Goal: Find contact information: Find contact information

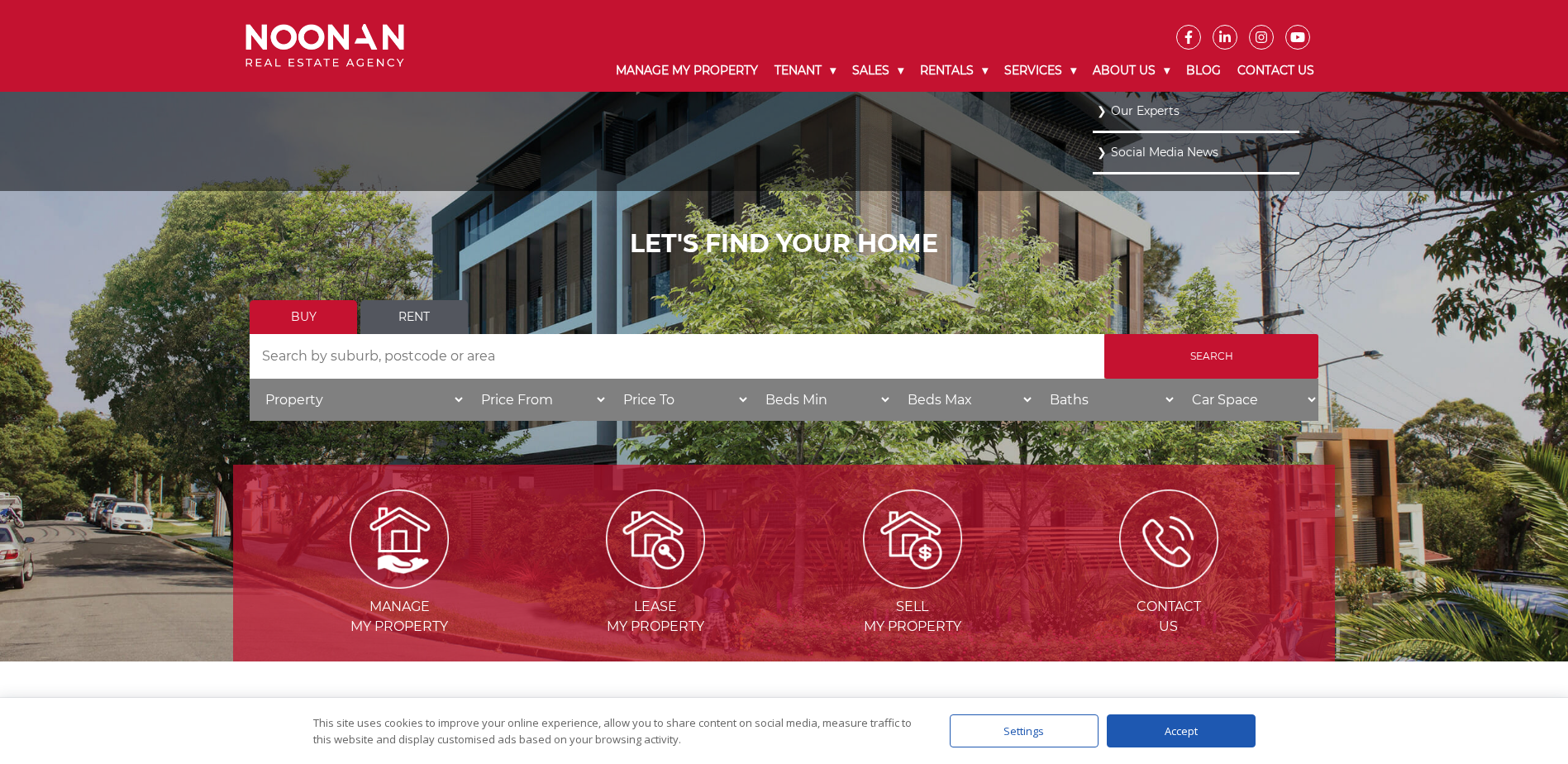
click at [1121, 103] on link "Our Experts" at bounding box center [1196, 111] width 199 height 22
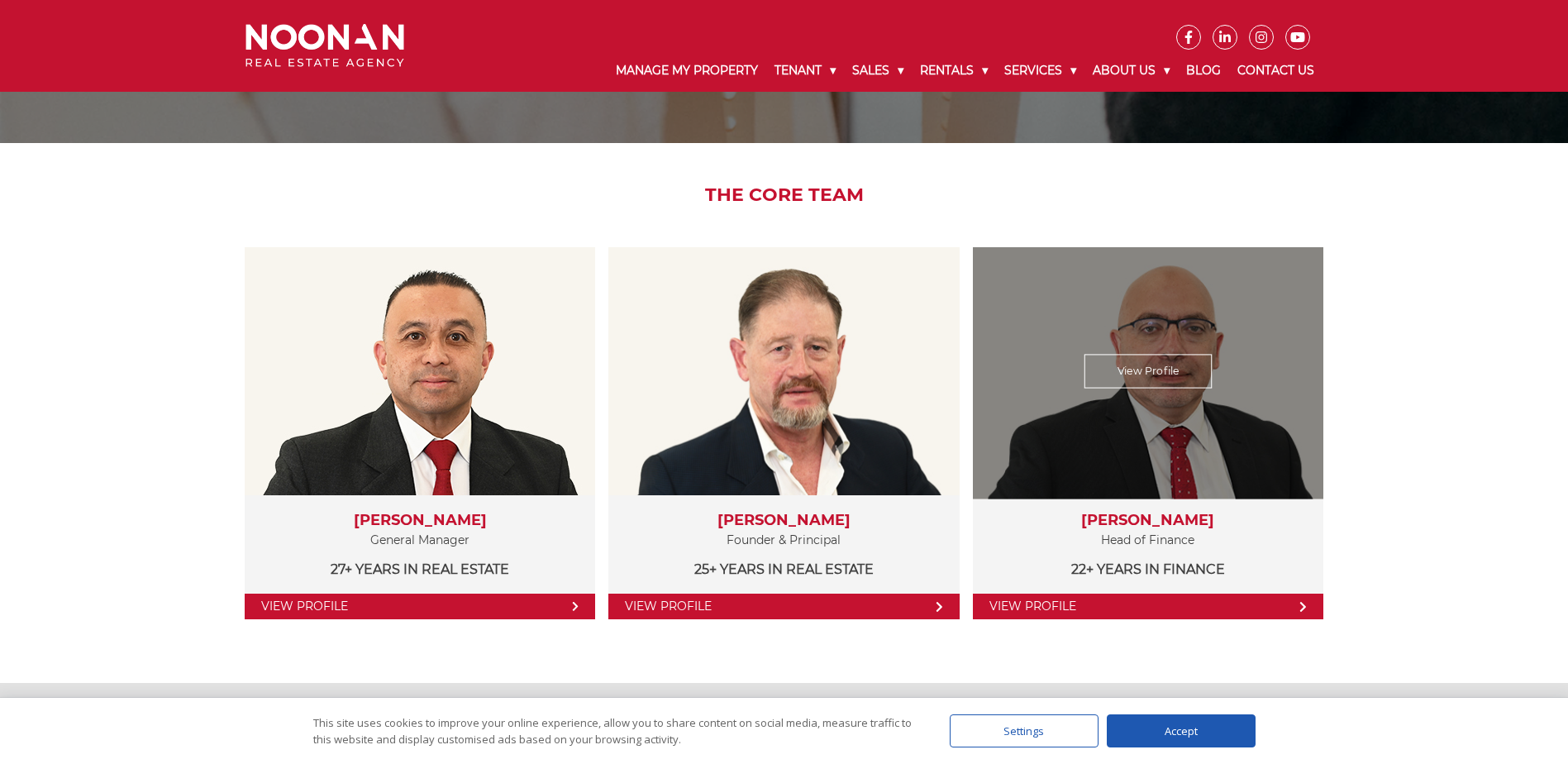
scroll to position [248, 0]
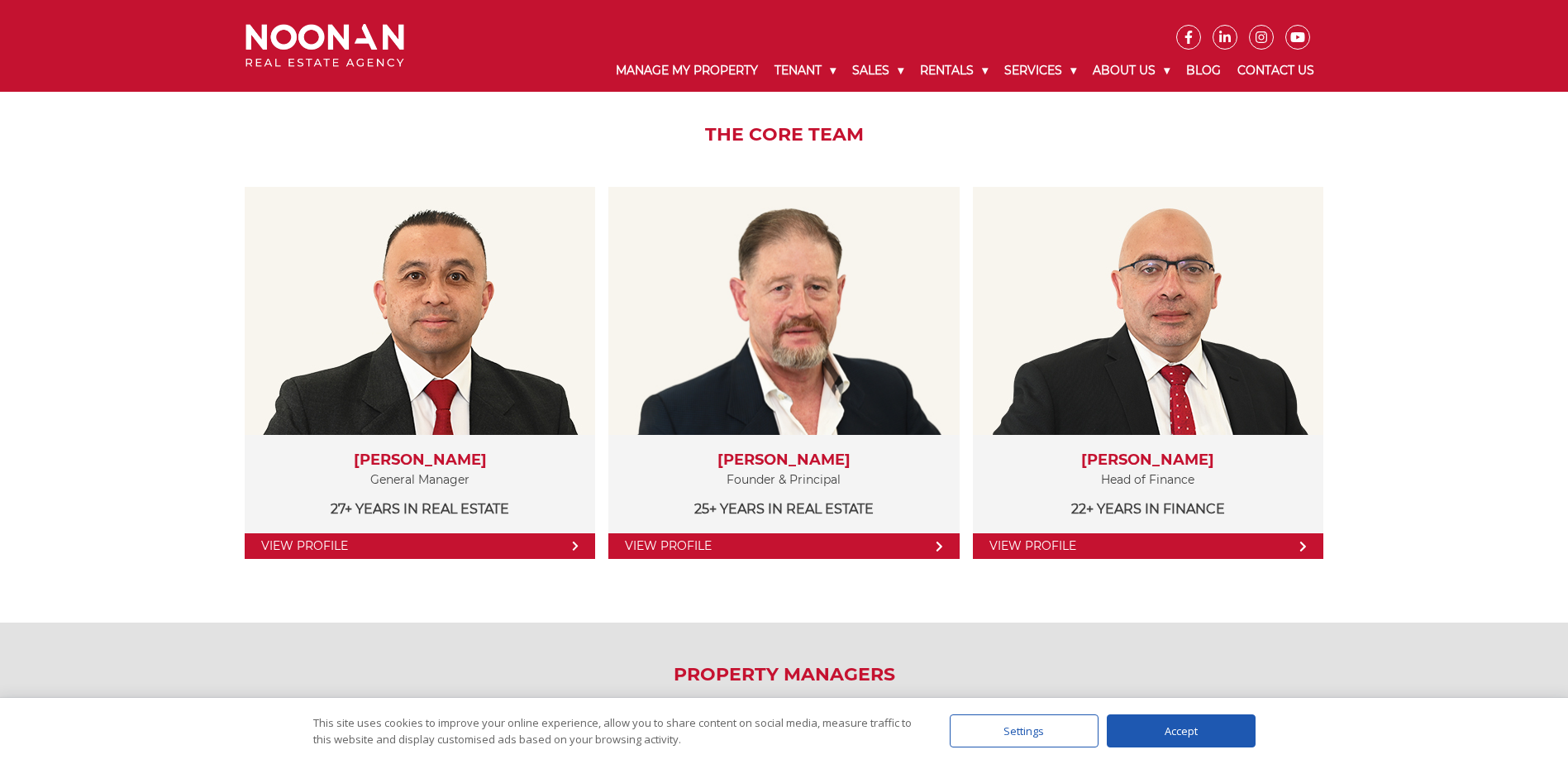
click at [1196, 721] on div "Accept" at bounding box center [1181, 730] width 149 height 33
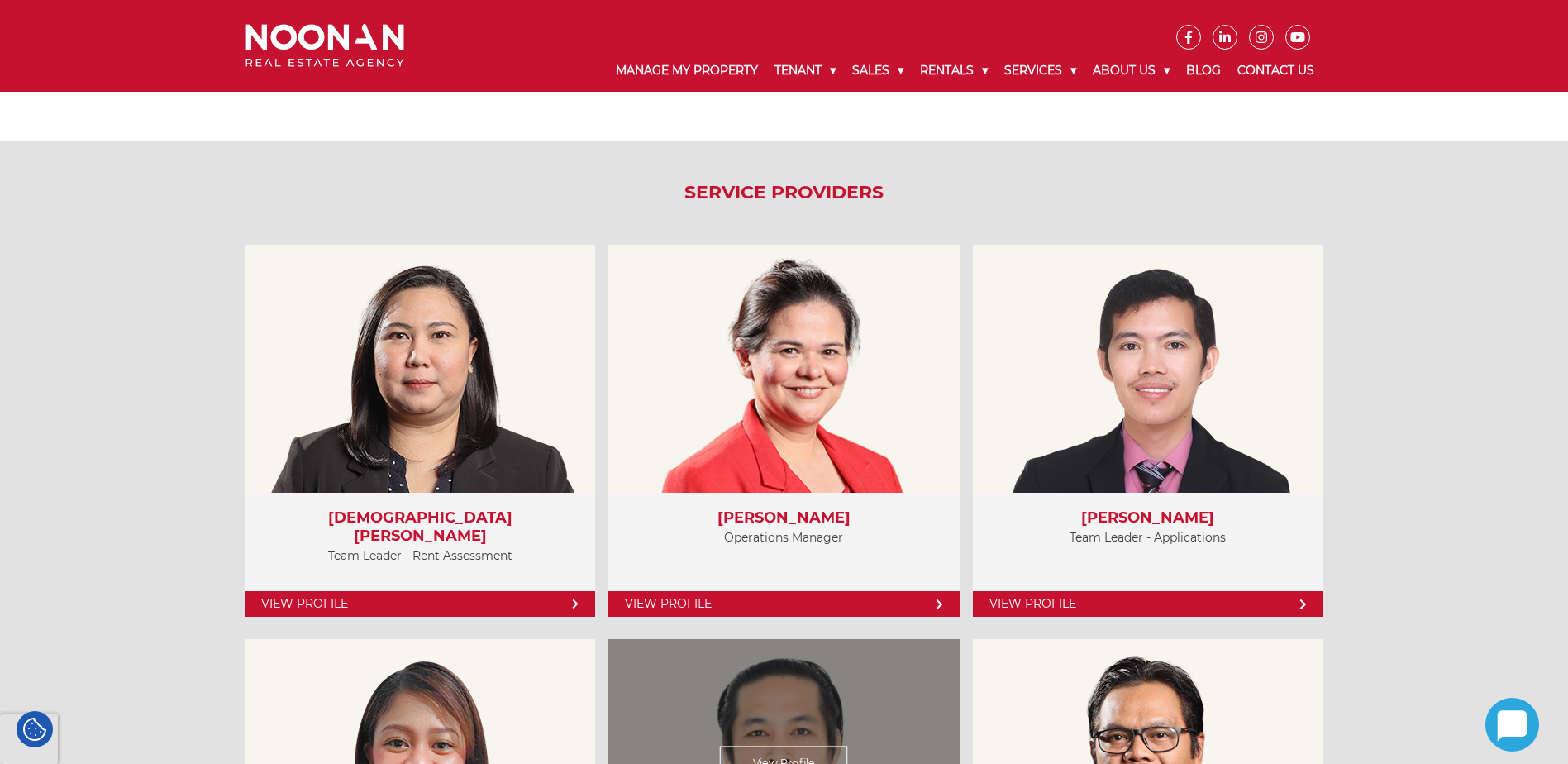
scroll to position [3306, 0]
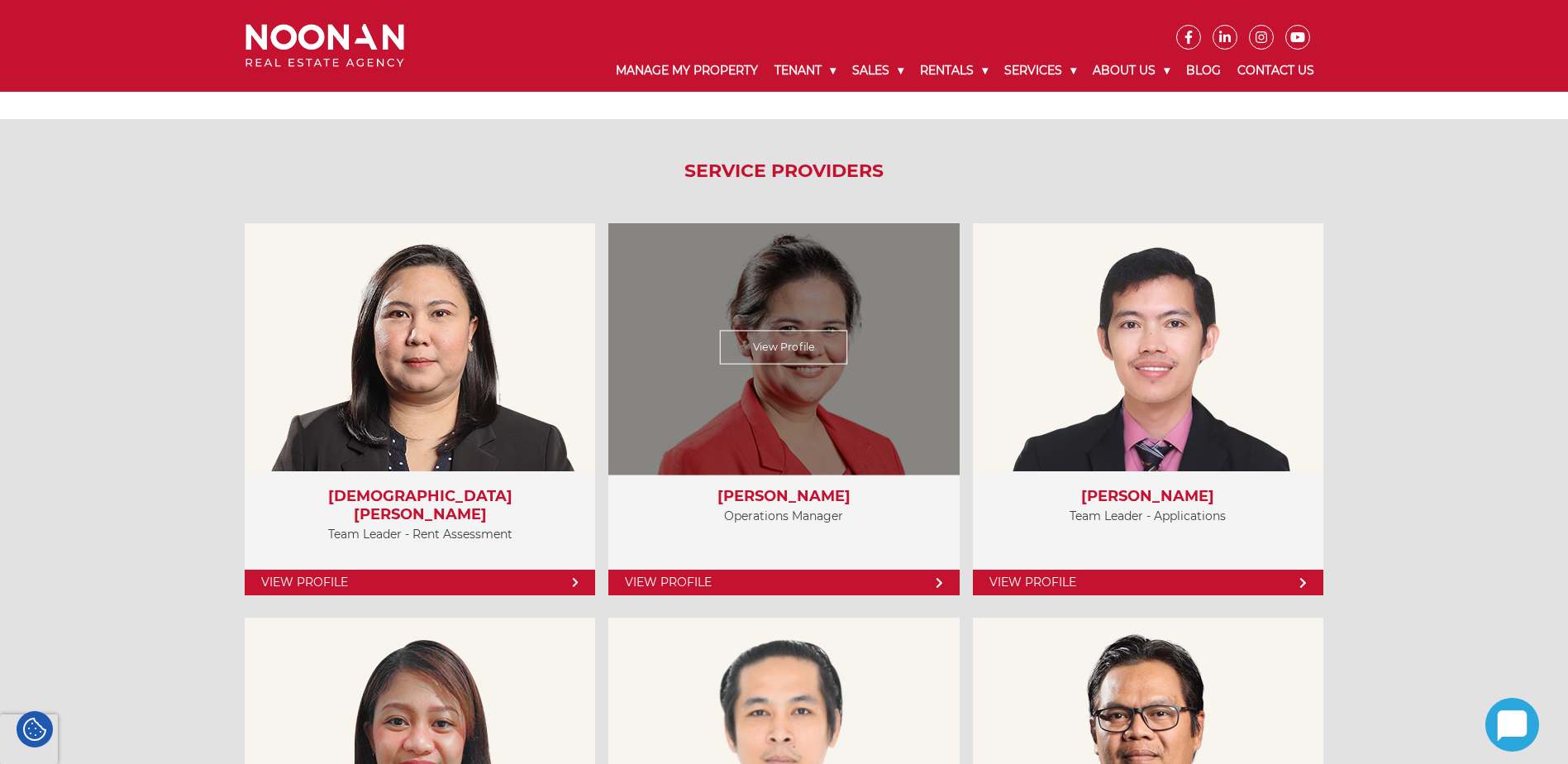
click at [721, 577] on link "View Profile" at bounding box center [784, 582] width 351 height 26
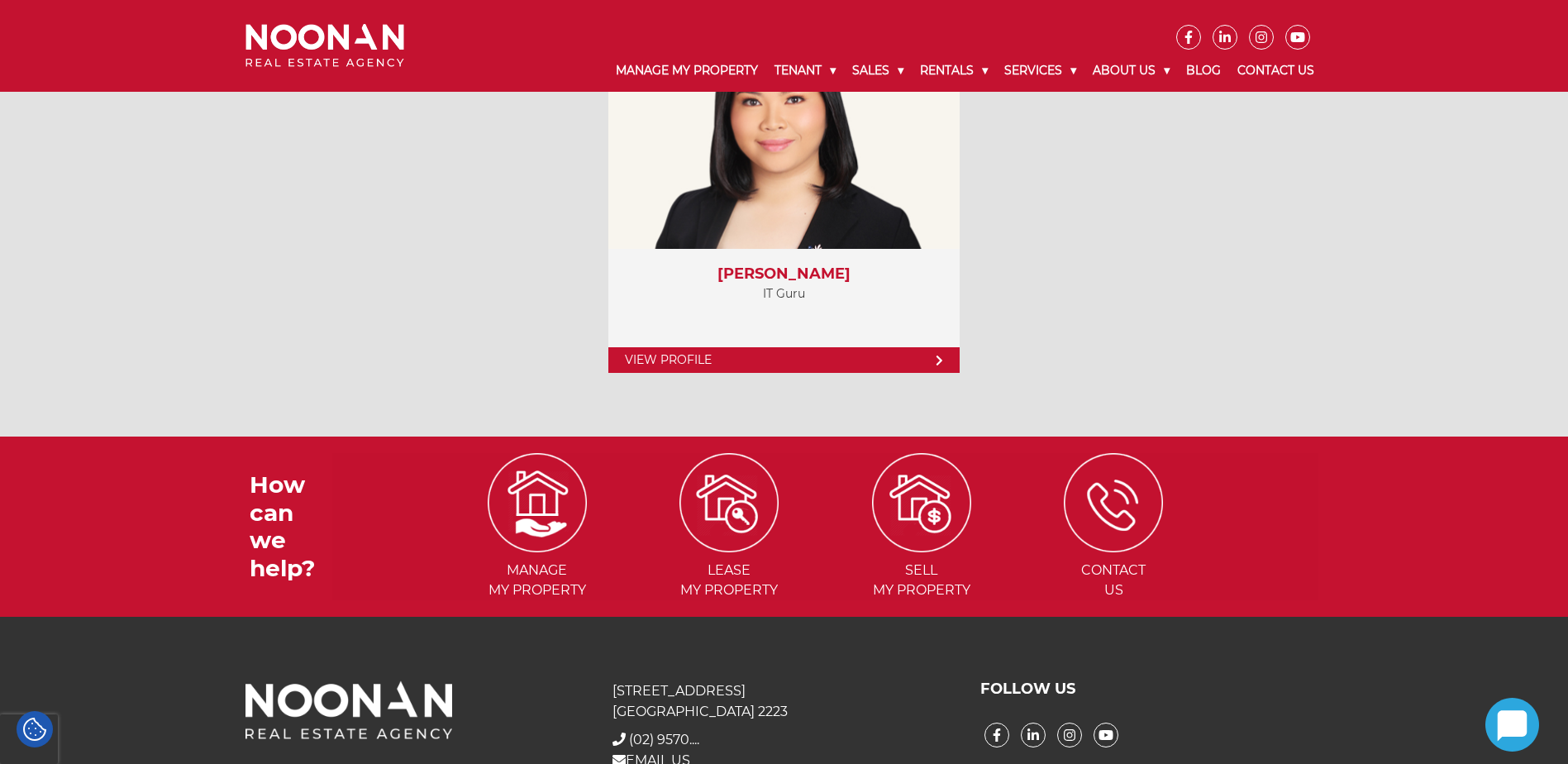
scroll to position [6783, 0]
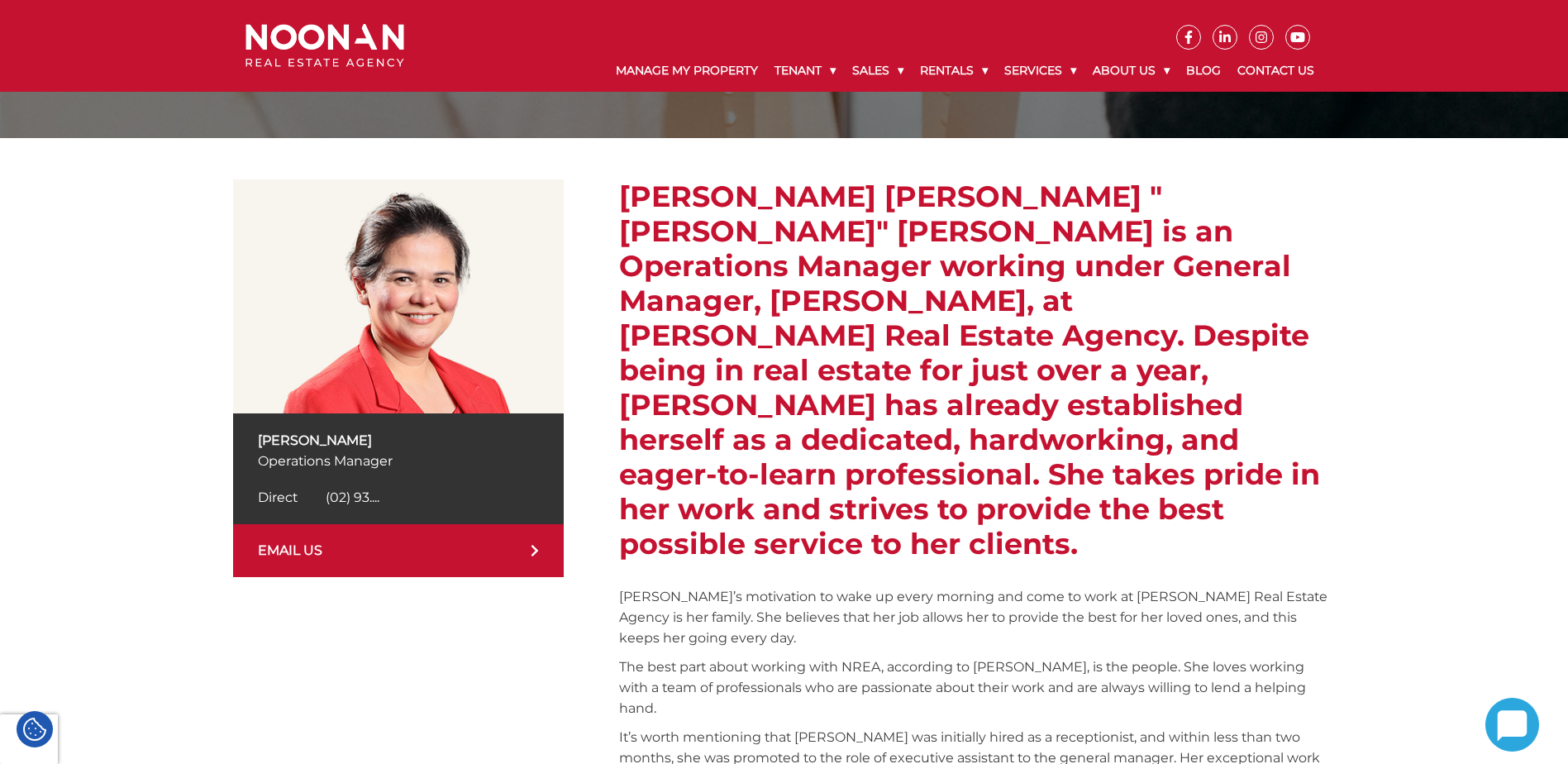
scroll to position [248, 0]
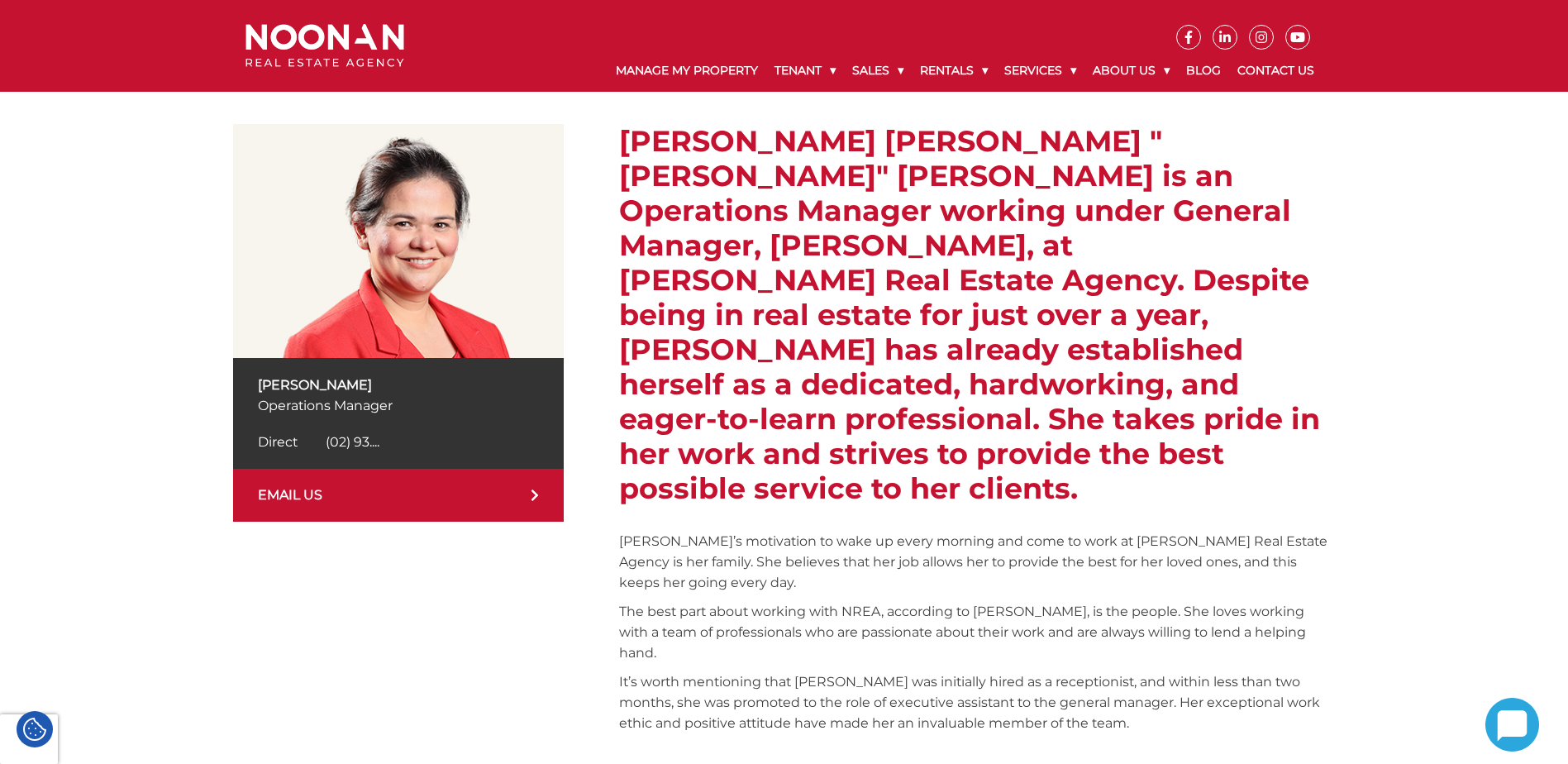
click at [408, 490] on link "EMAIL US" at bounding box center [398, 495] width 331 height 53
